Goal: Information Seeking & Learning: Learn about a topic

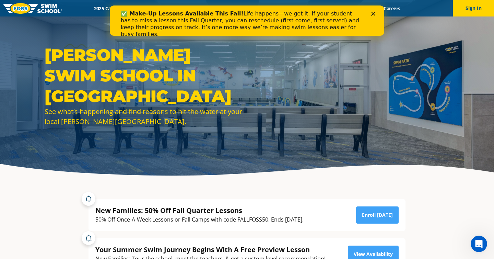
click at [374, 14] on icon "Close" at bounding box center [373, 14] width 4 height 4
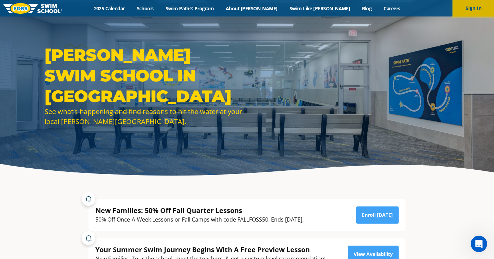
click at [479, 10] on button "Sign In" at bounding box center [473, 8] width 41 height 16
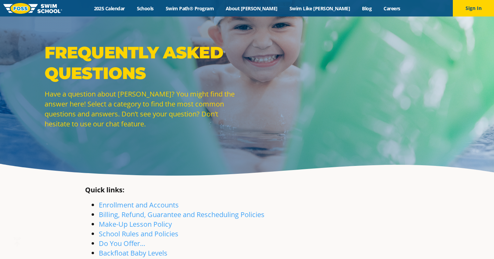
scroll to position [717, 0]
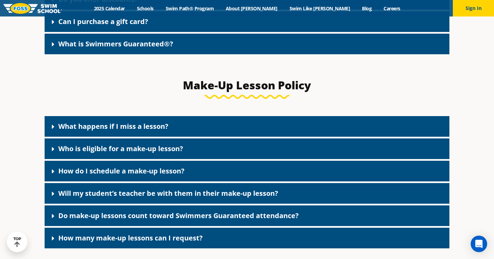
click at [163, 135] on div "What happens if I miss a lesson?" at bounding box center [247, 126] width 405 height 21
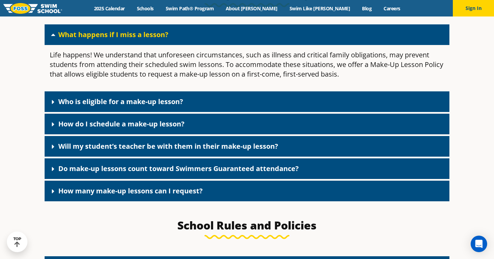
scroll to position [808, 0]
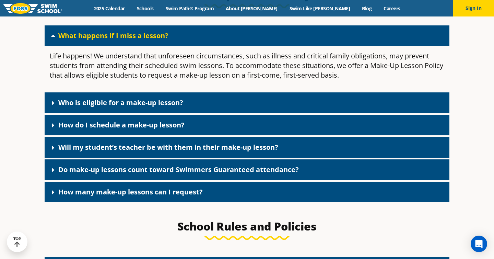
click at [120, 104] on link "Who is eligible for a make-up lesson?" at bounding box center [120, 102] width 125 height 9
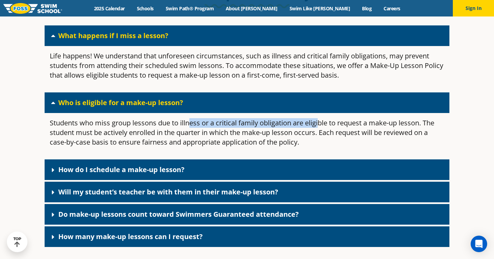
drag, startPoint x: 189, startPoint y: 128, endPoint x: 320, endPoint y: 129, distance: 130.8
click at [320, 129] on p "Students who miss group lessons due to illness or a critical family obligation …" at bounding box center [247, 132] width 395 height 29
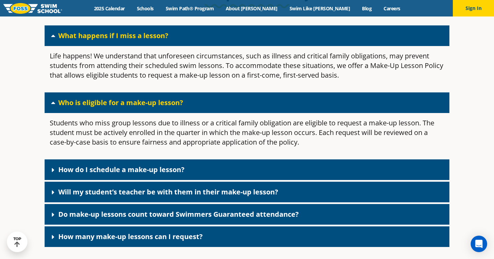
click at [289, 103] on div "Who is eligible for a make-up lesson?" at bounding box center [247, 102] width 405 height 21
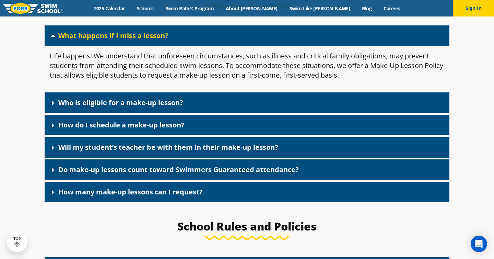
click at [253, 42] on div "What happens if I miss a lesson?" at bounding box center [247, 35] width 405 height 21
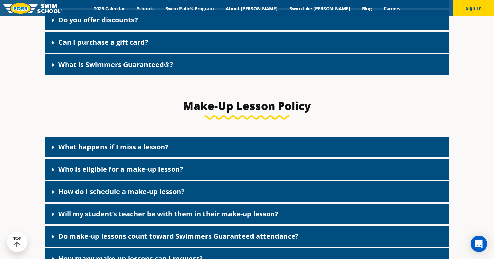
scroll to position [588, 0]
